Goal: Transaction & Acquisition: Subscribe to service/newsletter

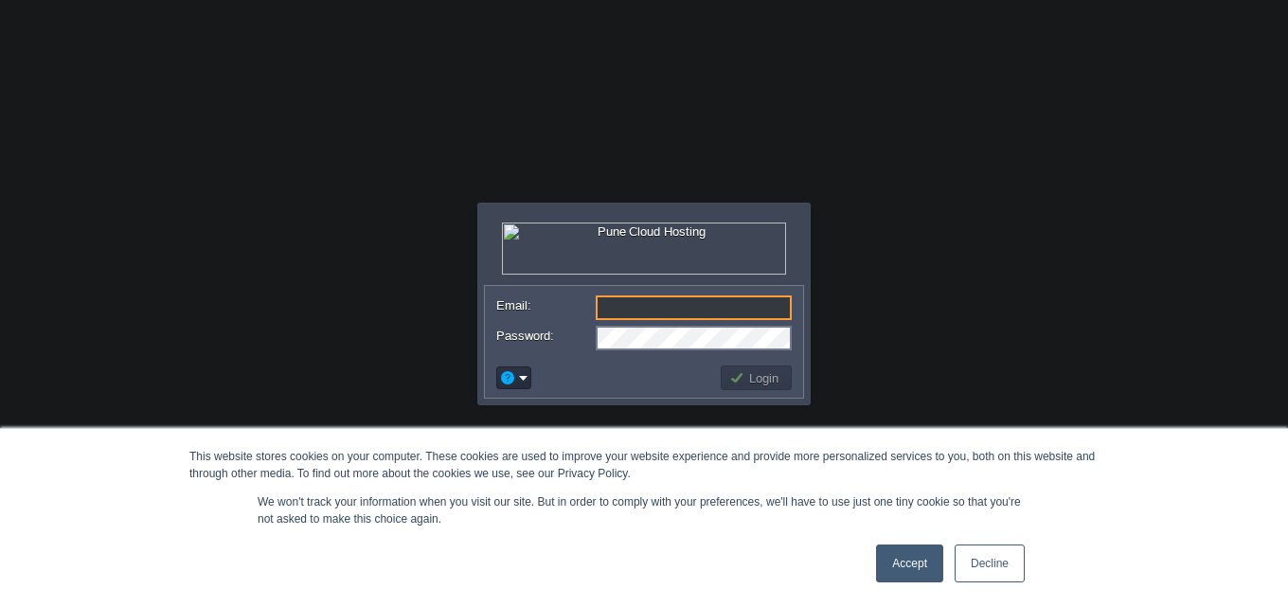
click at [897, 575] on link "Accept" at bounding box center [909, 564] width 67 height 38
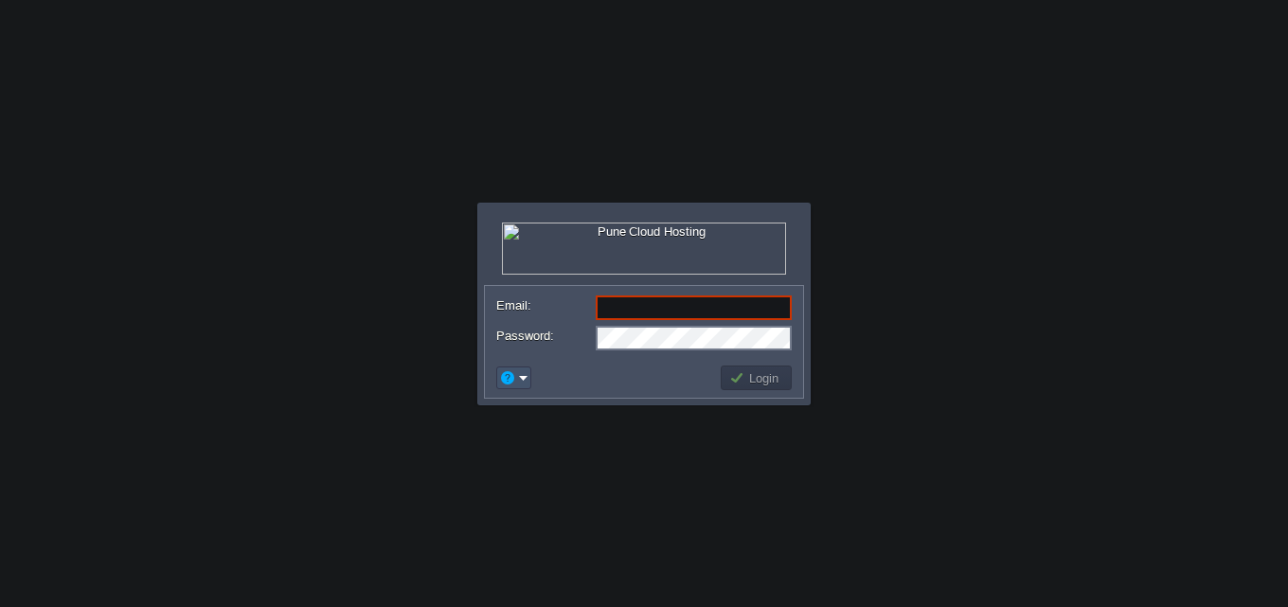
click at [507, 377] on button "button" at bounding box center [507, 377] width 17 height 17
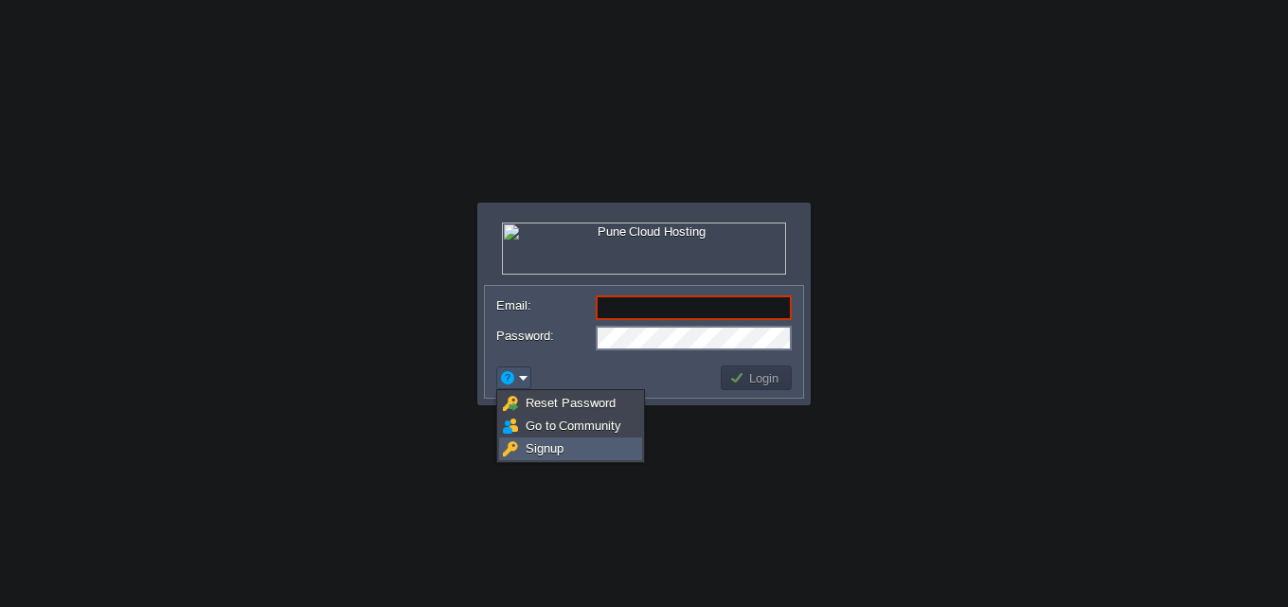
click at [539, 459] on li "Signup" at bounding box center [570, 449] width 143 height 23
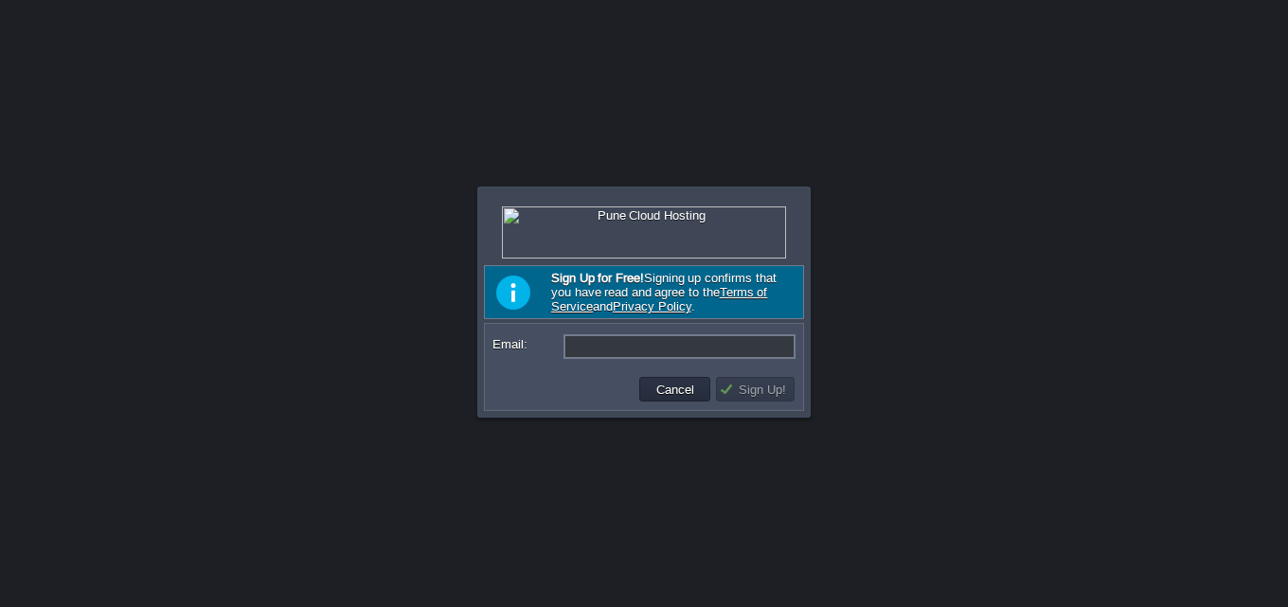
click at [603, 363] on form "Email:" at bounding box center [644, 347] width 316 height 45
drag, startPoint x: 603, startPoint y: 363, endPoint x: 615, endPoint y: 344, distance: 22.1
click at [603, 358] on form "Email:" at bounding box center [644, 347] width 316 height 45
click at [615, 344] on input "Email:" at bounding box center [679, 346] width 232 height 25
paste input "n"
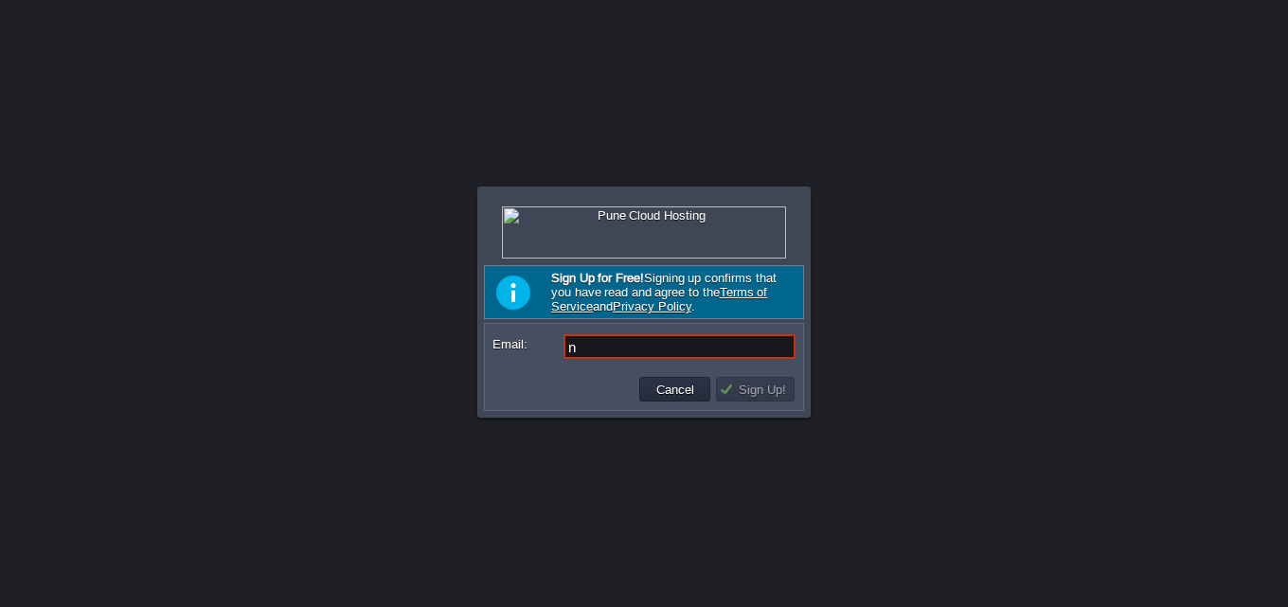
paste input "[EMAIL_ADDRESS][DOMAIN_NAME]"
type input "[EMAIL_ADDRESS][DOMAIN_NAME]"
click at [780, 395] on button "Sign Up!" at bounding box center [755, 389] width 73 height 17
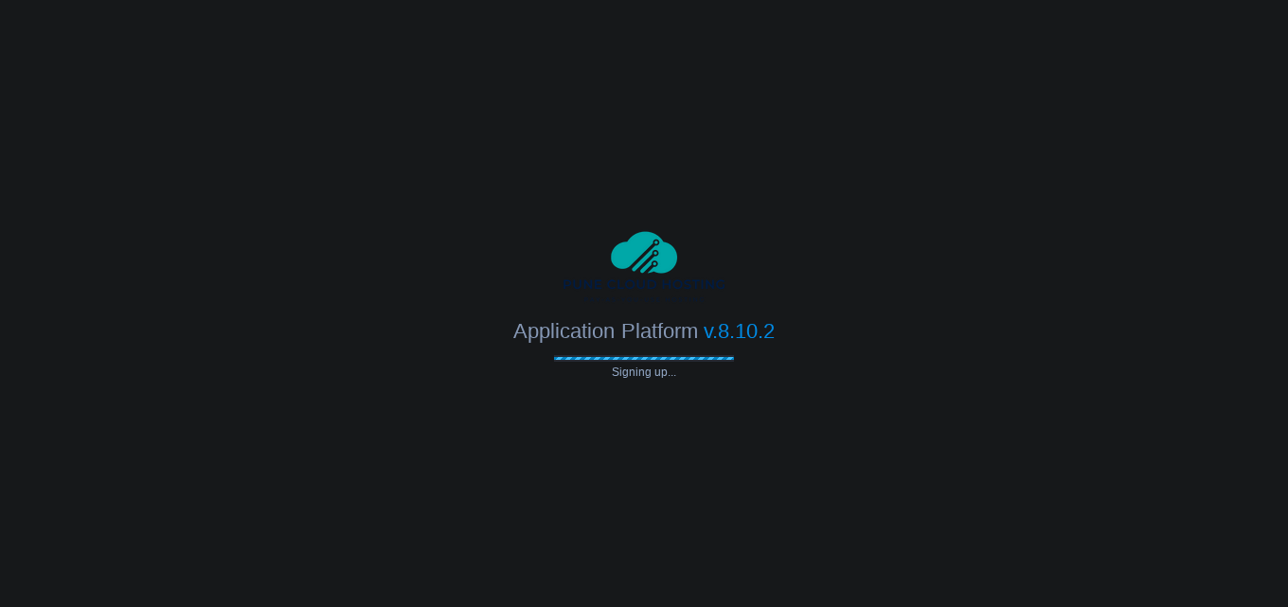
type input "[EMAIL_ADDRESS][DOMAIN_NAME]"
